Goal: Task Accomplishment & Management: Use online tool/utility

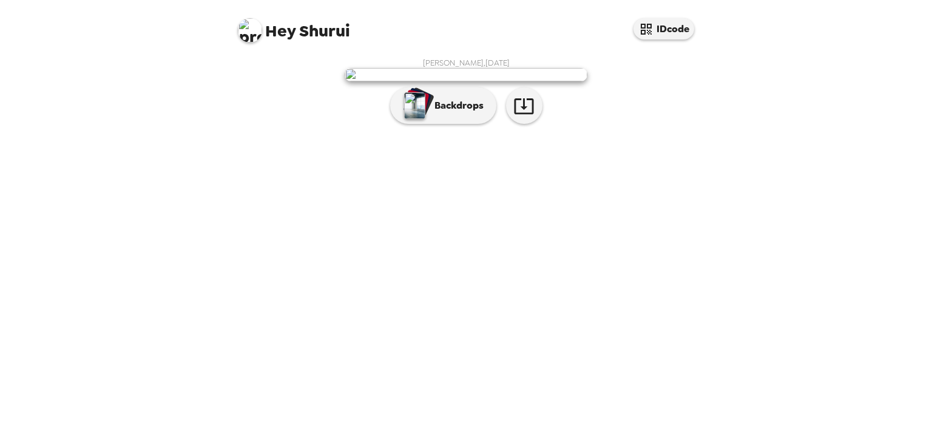
click at [477, 81] on img at bounding box center [465, 74] width 243 height 13
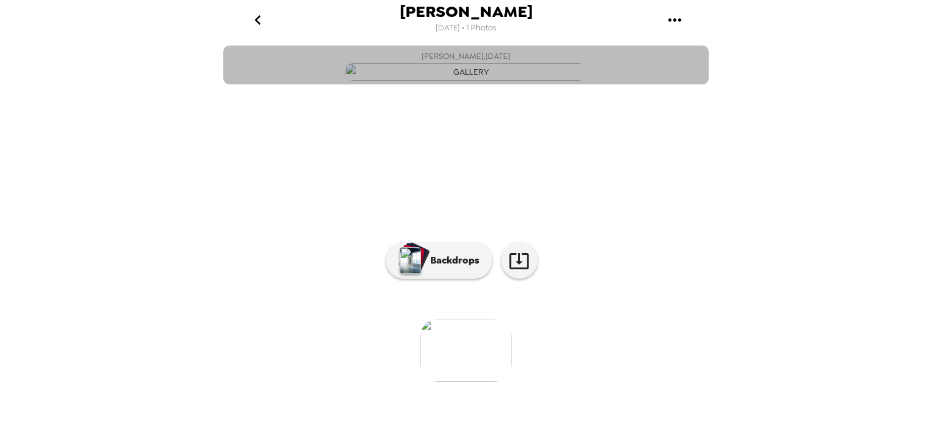
drag, startPoint x: 478, startPoint y: 174, endPoint x: 656, endPoint y: 130, distance: 183.6
click at [656, 84] on button "Shurui Yang , 09-10-2025" at bounding box center [465, 64] width 485 height 39
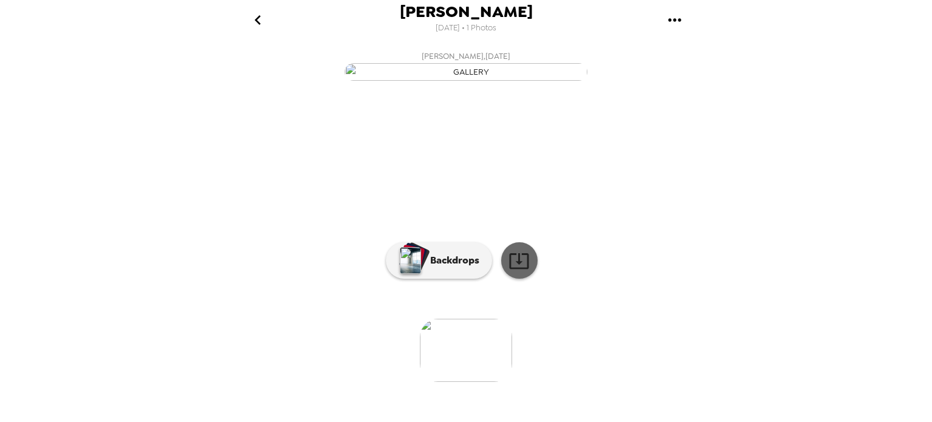
click at [519, 271] on icon at bounding box center [518, 260] width 21 height 21
